Goal: Task Accomplishment & Management: Complete application form

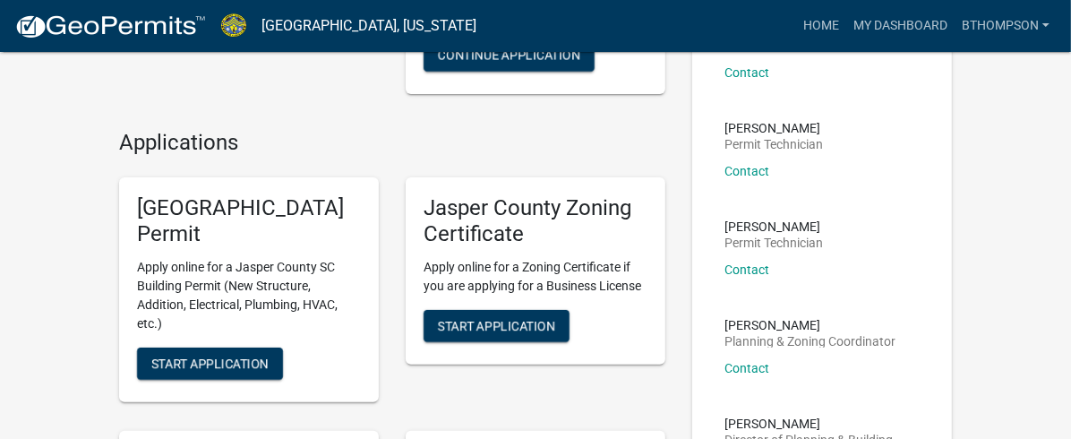
scroll to position [254, 0]
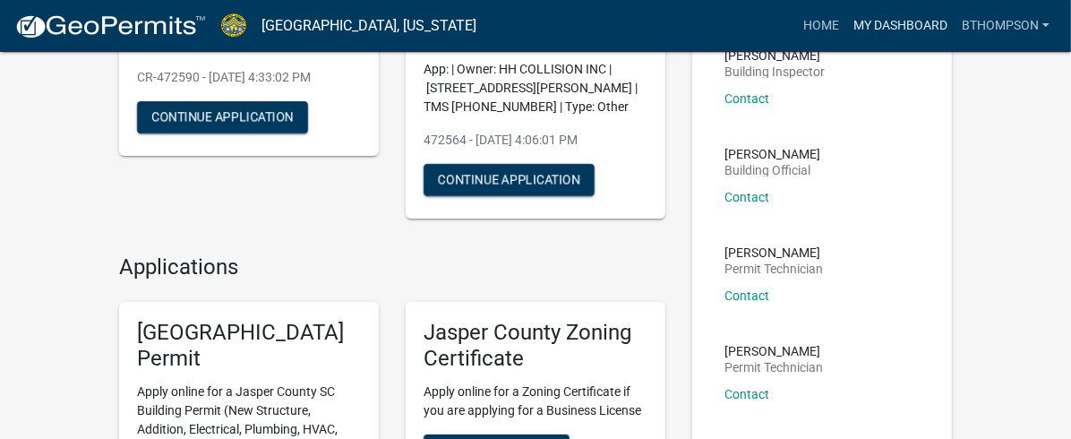
click at [891, 19] on link "My Dashboard" at bounding box center [900, 26] width 108 height 34
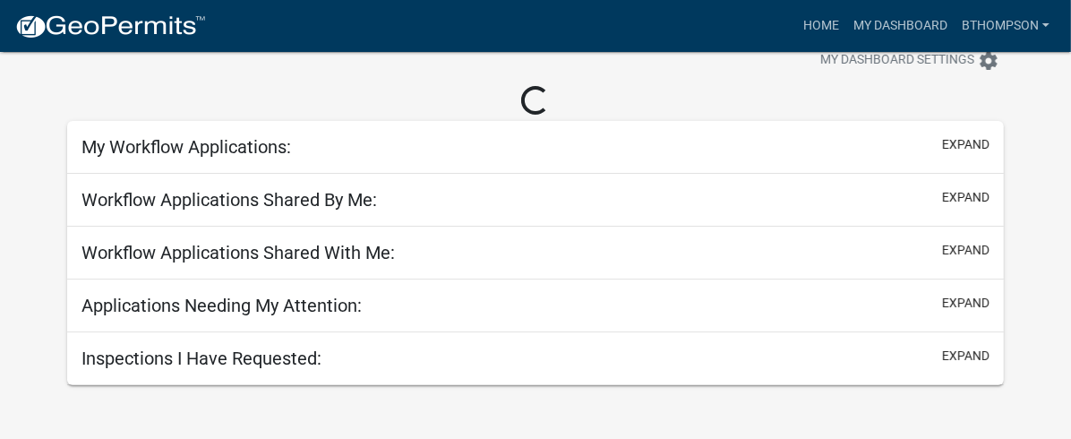
scroll to position [307, 0]
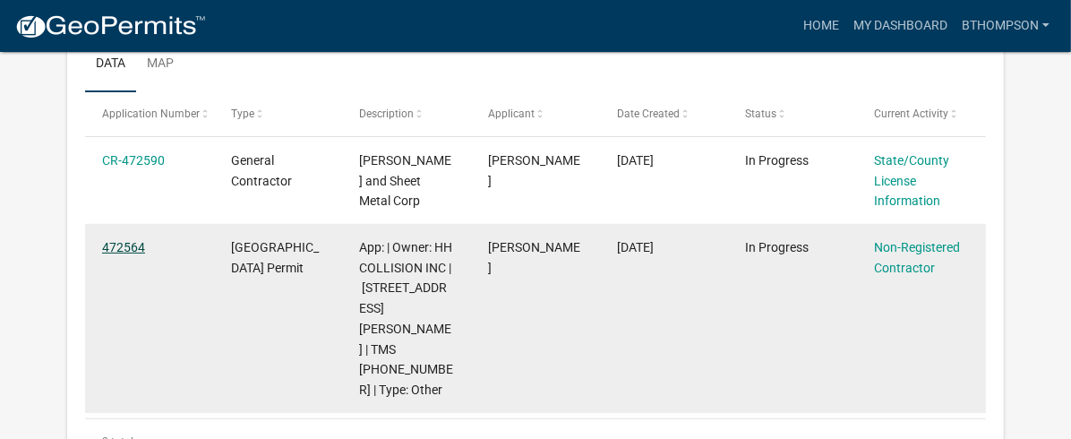
click at [132, 240] on link "472564" at bounding box center [123, 247] width 43 height 14
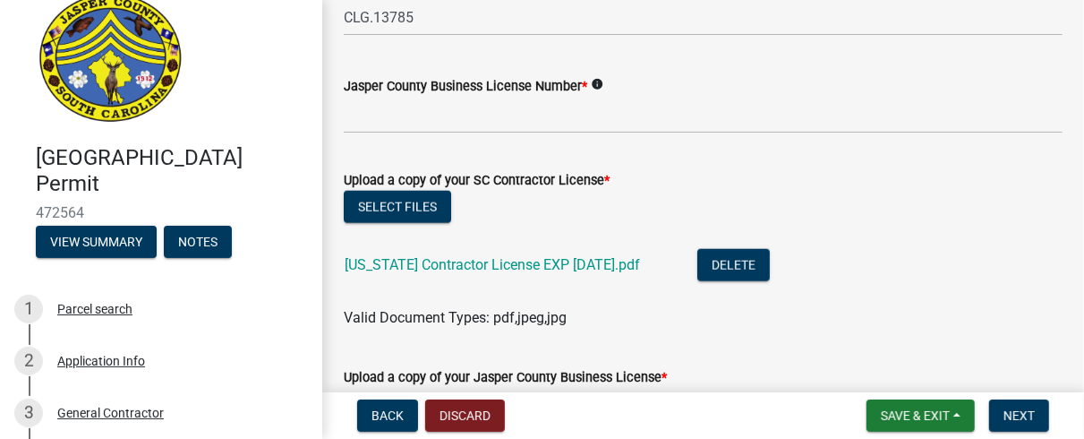
scroll to position [928, 0]
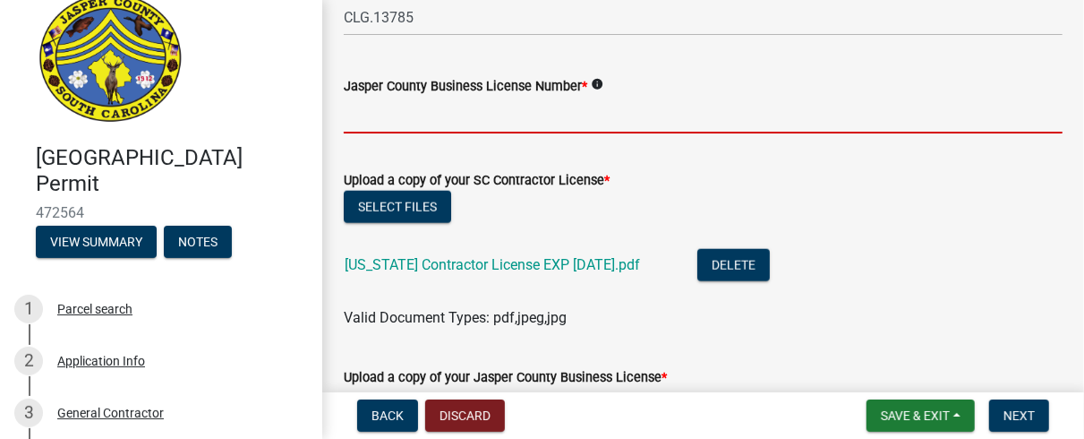
click at [488, 116] on input "Jasper County Business License Number *" at bounding box center [703, 115] width 719 height 37
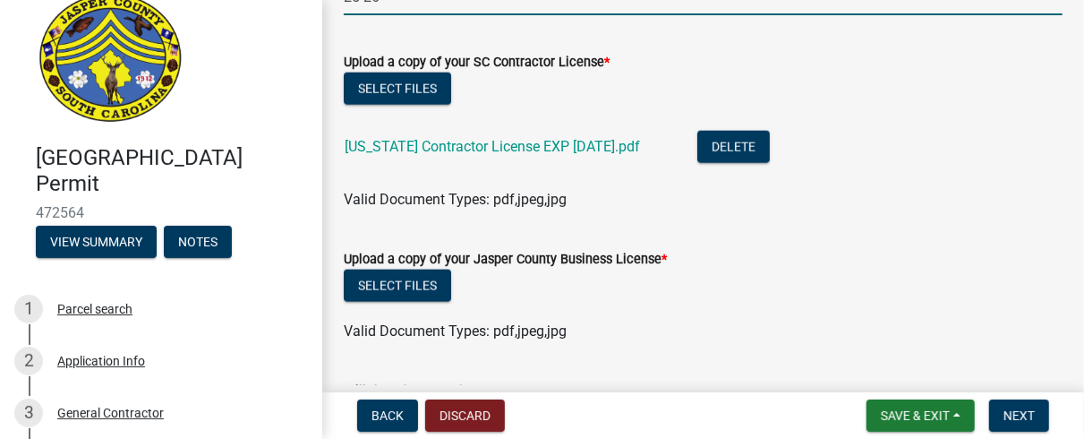
scroll to position [1048, 0]
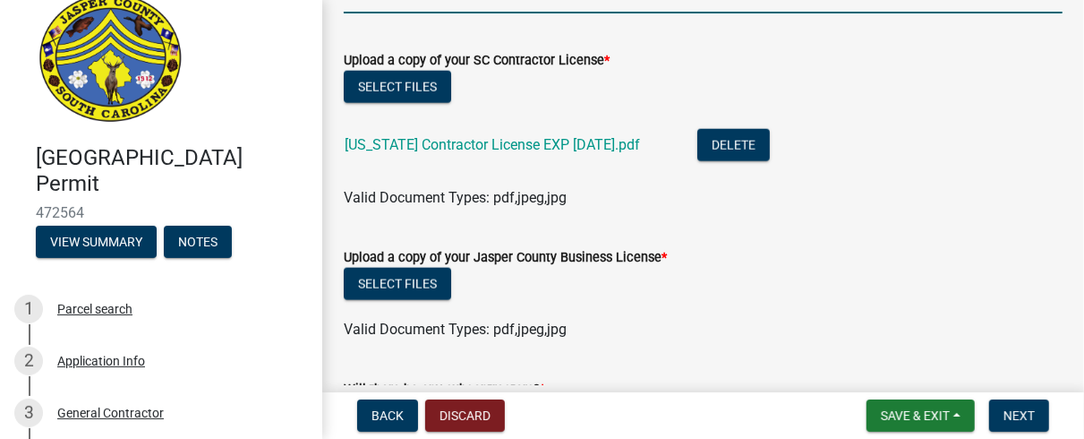
type input "25-26"
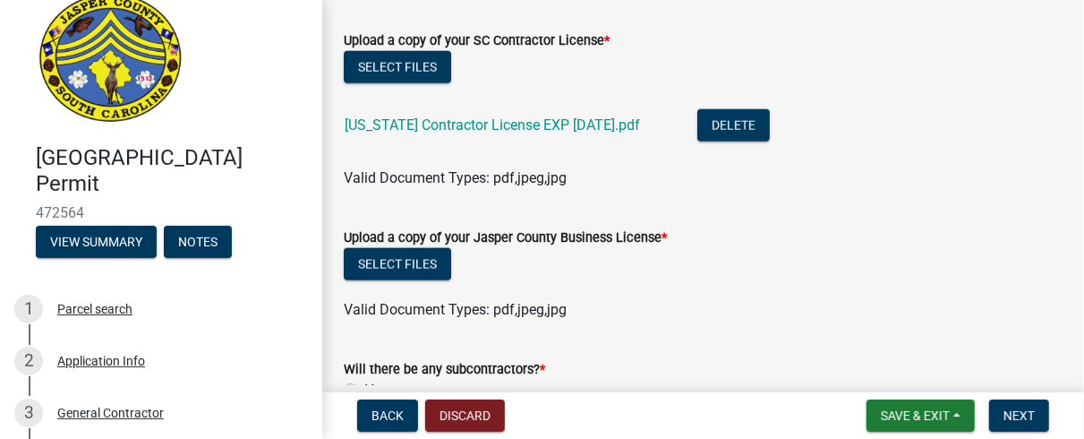
scroll to position [1059, 0]
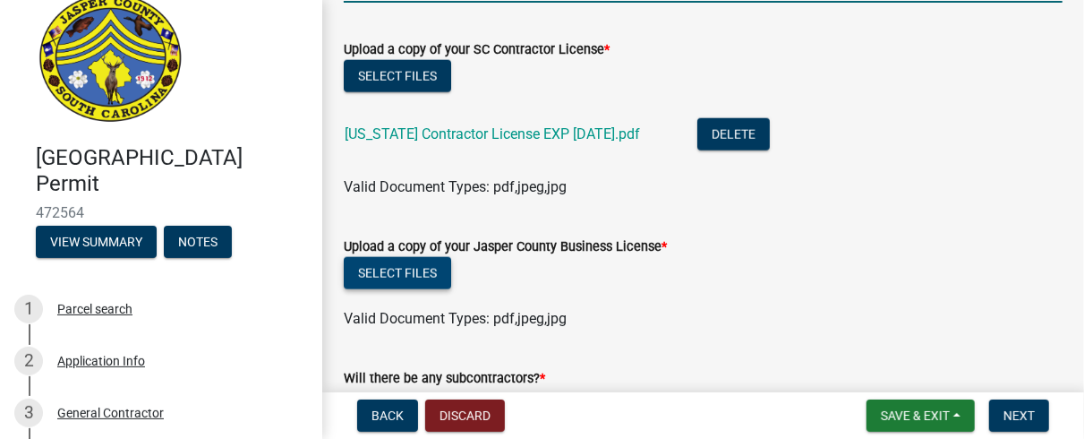
click at [422, 272] on button "Select files" at bounding box center [397, 273] width 107 height 32
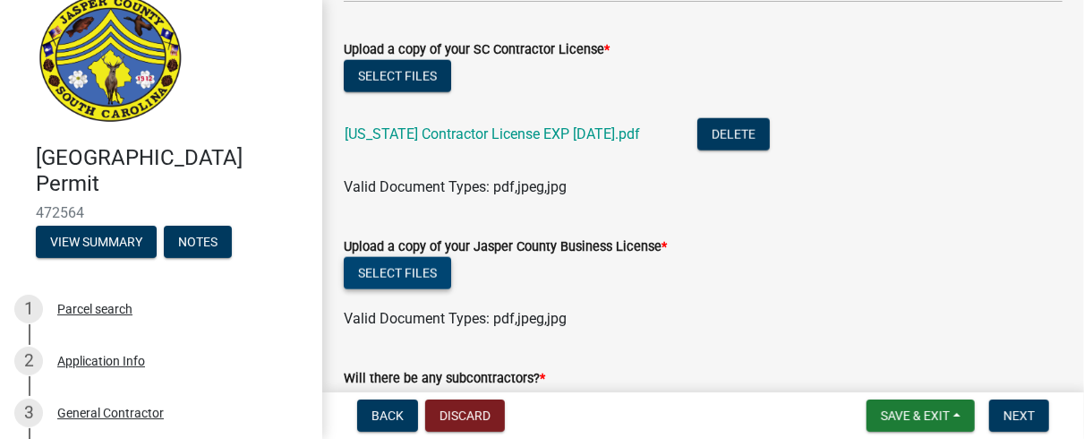
click at [424, 261] on button "Select files" at bounding box center [397, 273] width 107 height 32
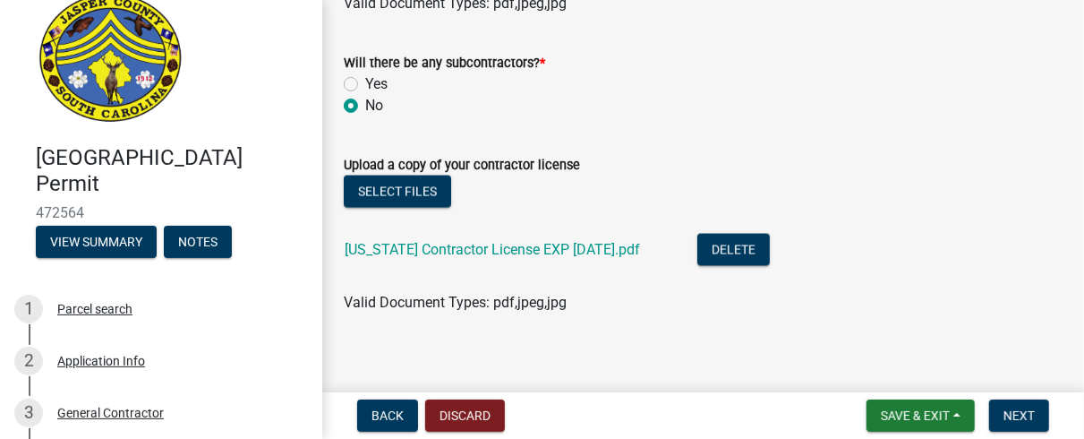
scroll to position [1452, 0]
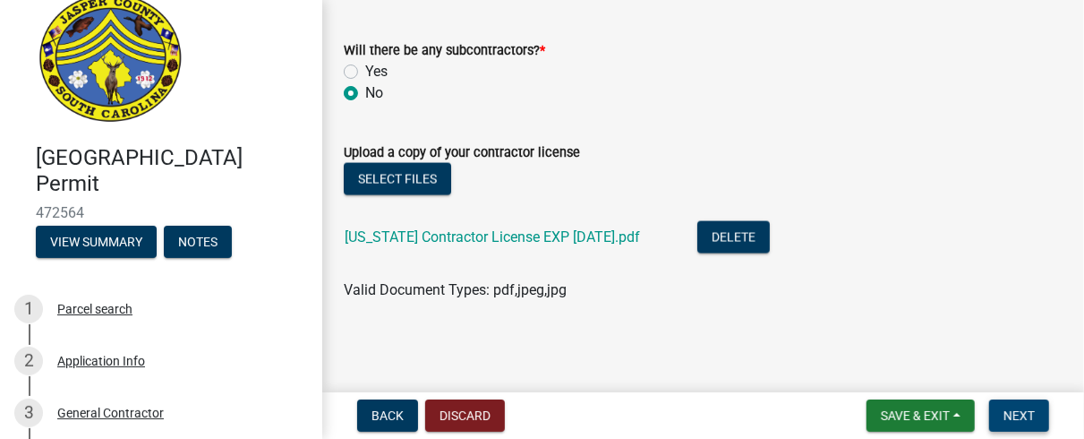
click at [1030, 407] on button "Next" at bounding box center [1019, 415] width 60 height 32
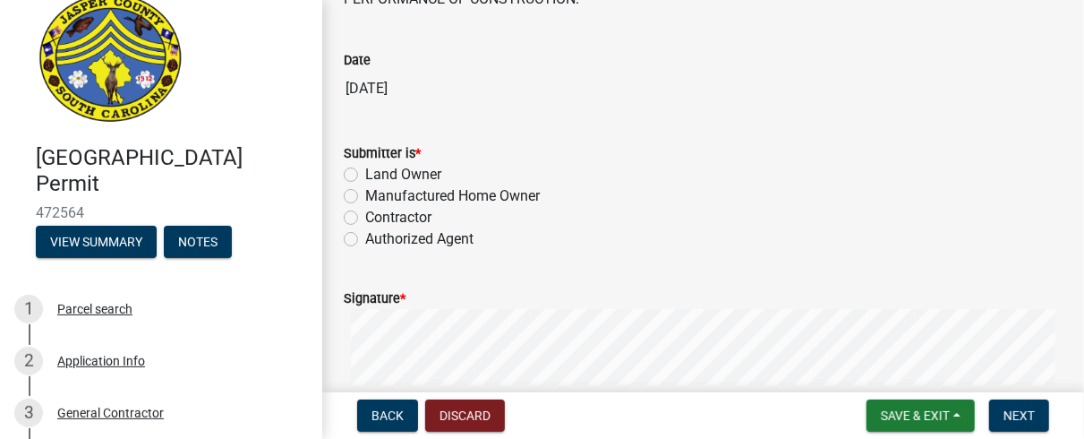
scroll to position [241, 0]
click at [365, 212] on label "Contractor" at bounding box center [398, 217] width 66 height 21
click at [365, 212] on input "Contractor" at bounding box center [371, 213] width 12 height 12
radio input "true"
click at [443, 296] on div "Signature *" at bounding box center [703, 297] width 719 height 21
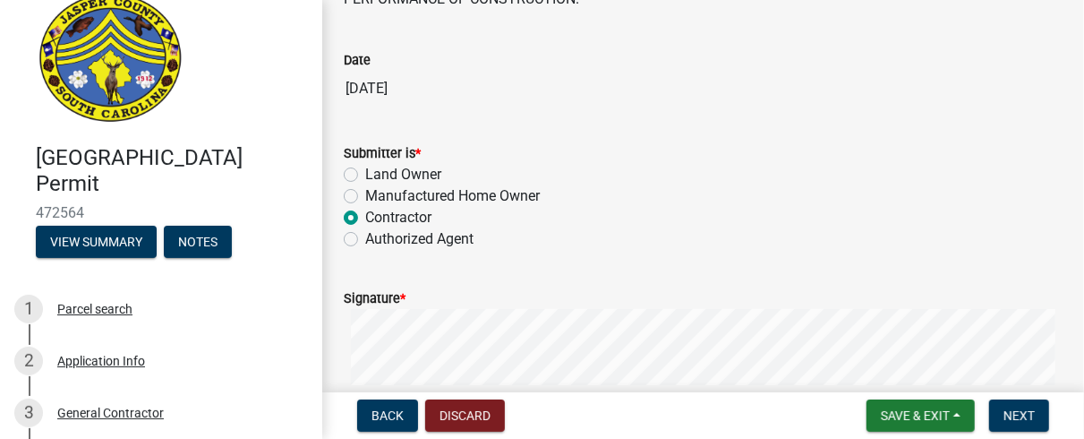
click at [363, 299] on label "Signature *" at bounding box center [375, 299] width 62 height 13
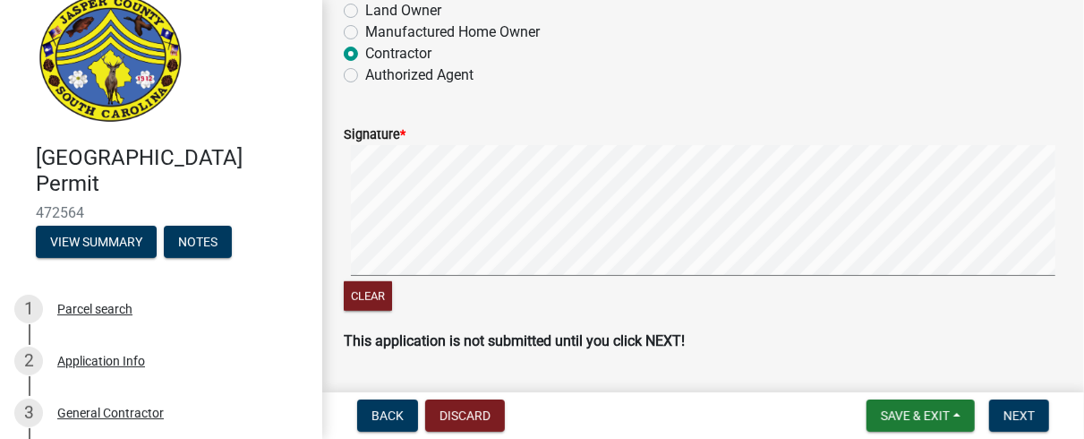
scroll to position [454, 0]
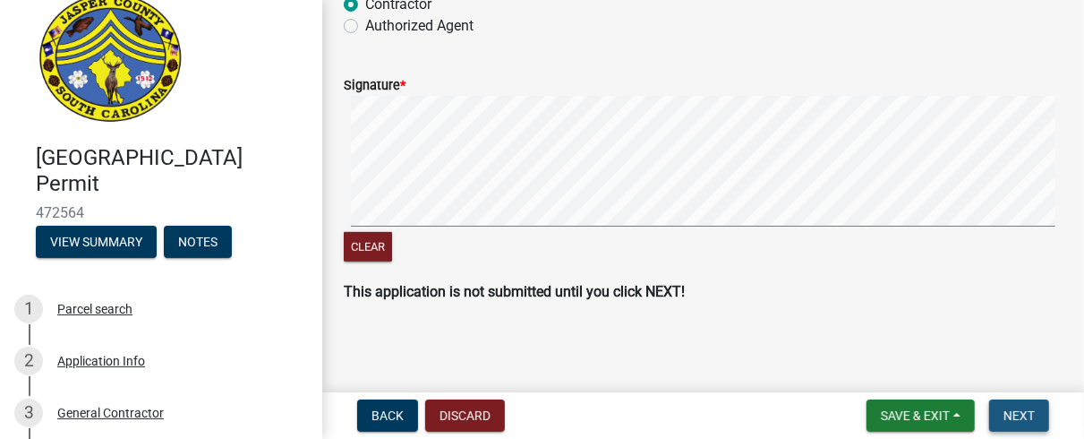
click at [1015, 410] on span "Next" at bounding box center [1018, 415] width 31 height 14
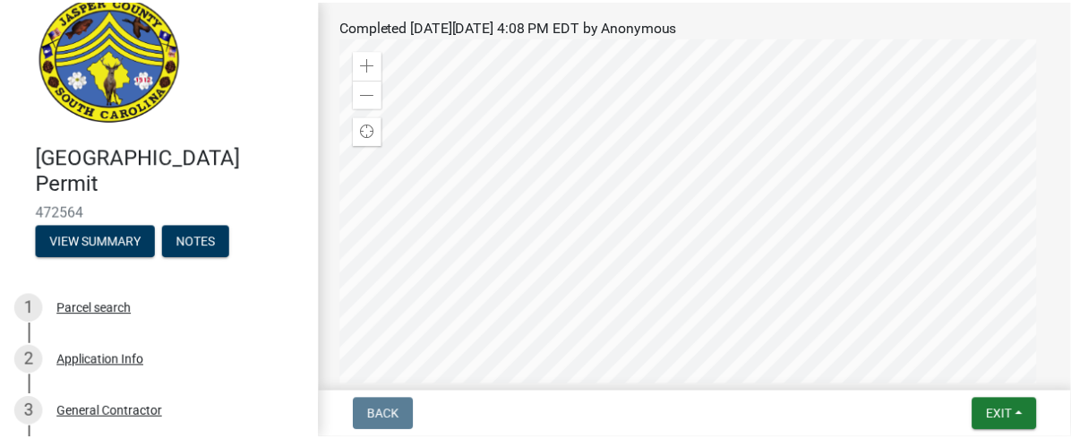
scroll to position [0, 0]
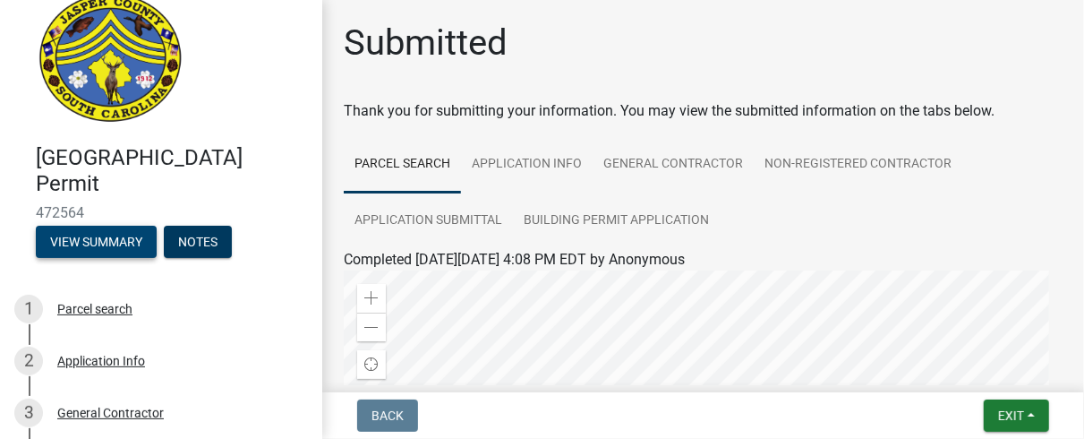
click at [133, 235] on button "View Summary" at bounding box center [96, 242] width 121 height 32
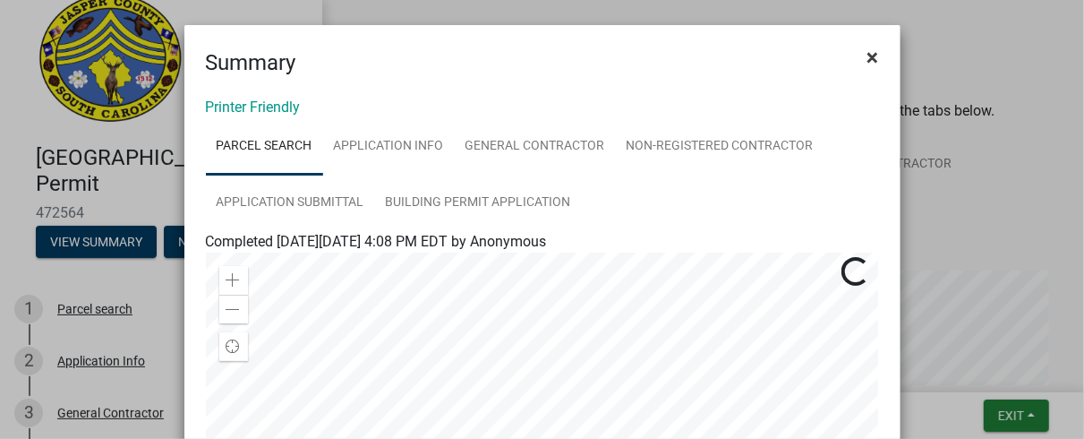
click at [876, 50] on button "×" at bounding box center [873, 57] width 40 height 50
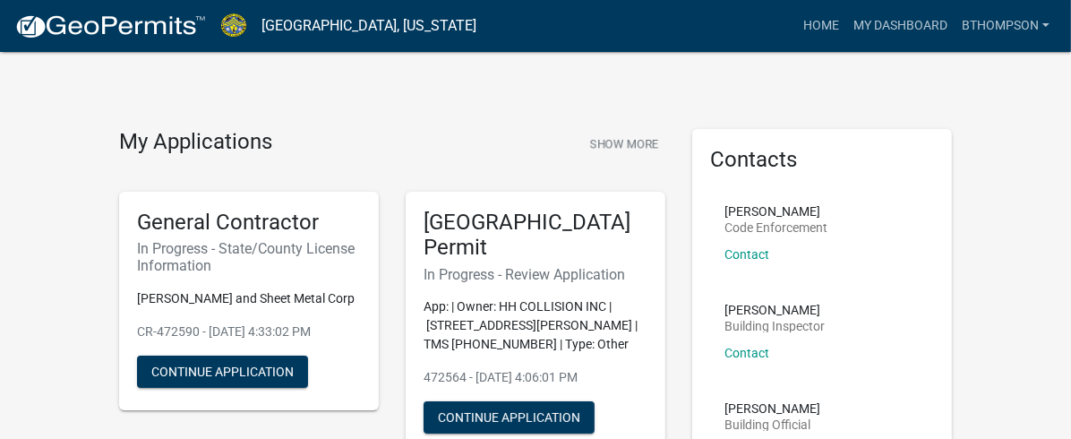
scroll to position [1, 0]
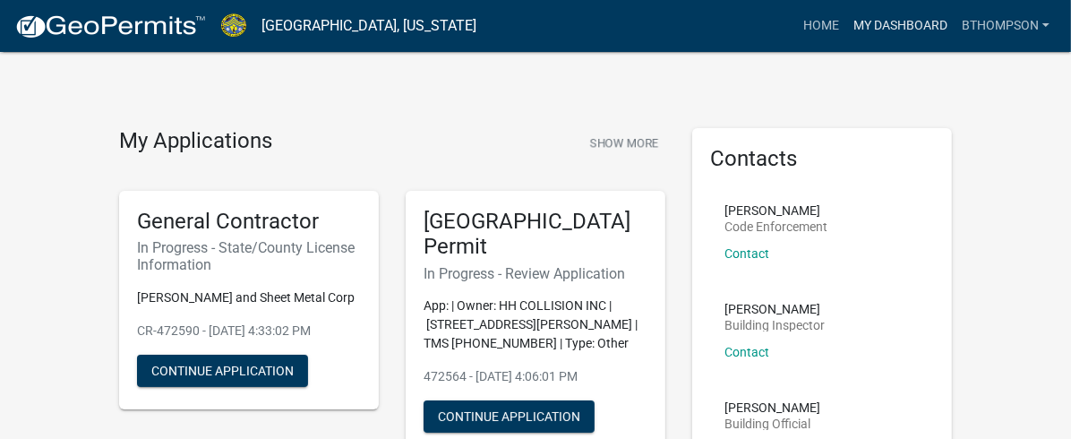
click at [863, 26] on link "My Dashboard" at bounding box center [900, 26] width 108 height 34
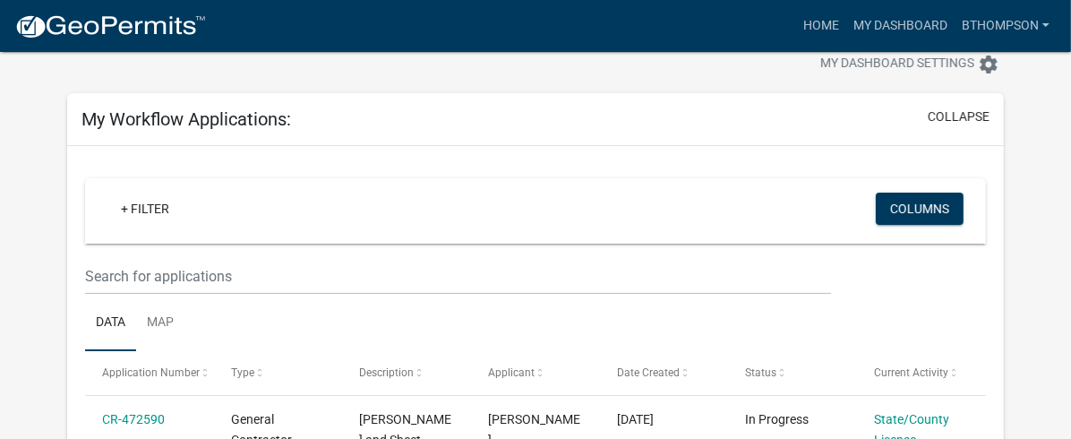
scroll to position [49, 0]
